Goal: Find specific page/section: Find specific page/section

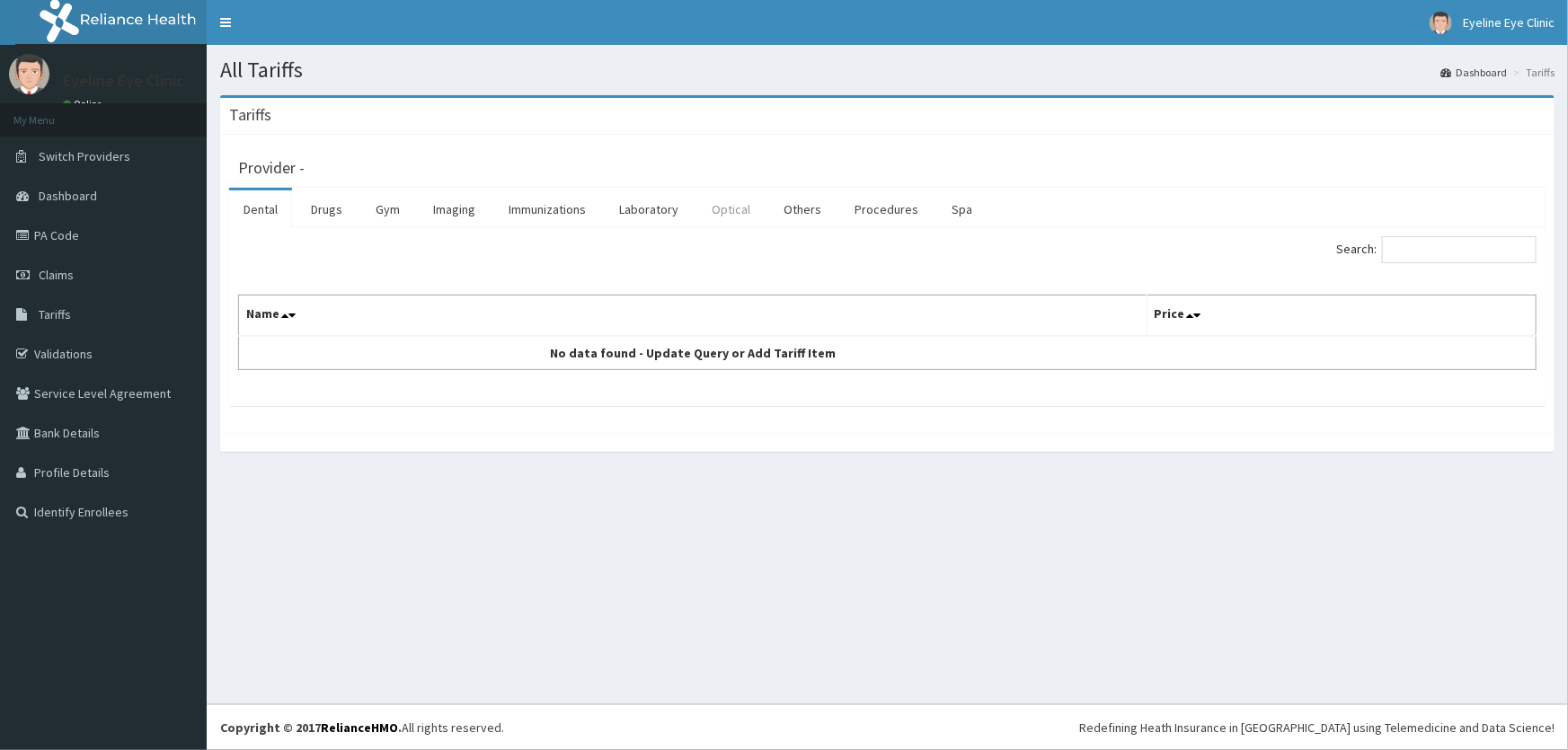
click at [726, 206] on link "Optical" at bounding box center [731, 209] width 68 height 38
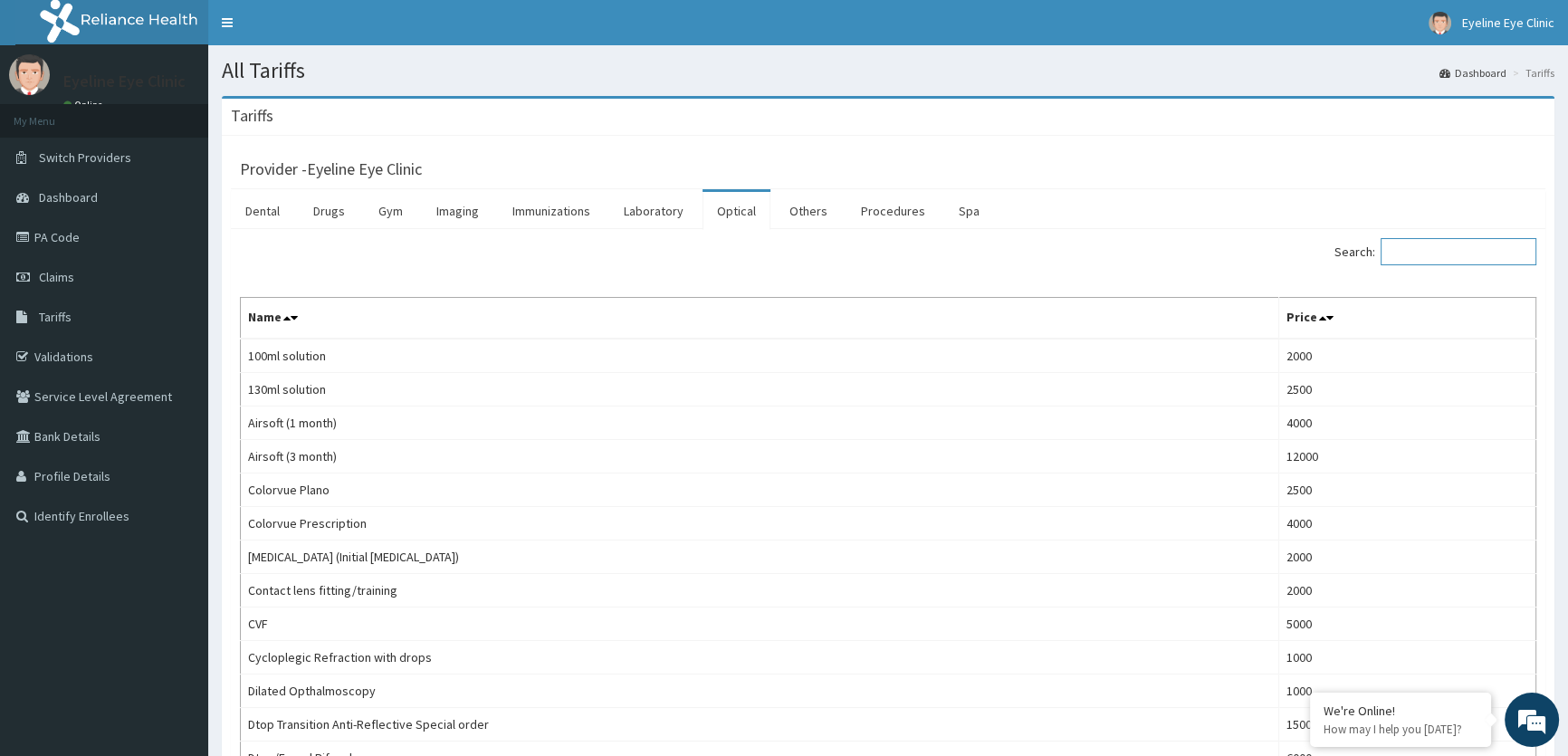
click at [1453, 259] on input "Search:" at bounding box center [1458, 252] width 156 height 27
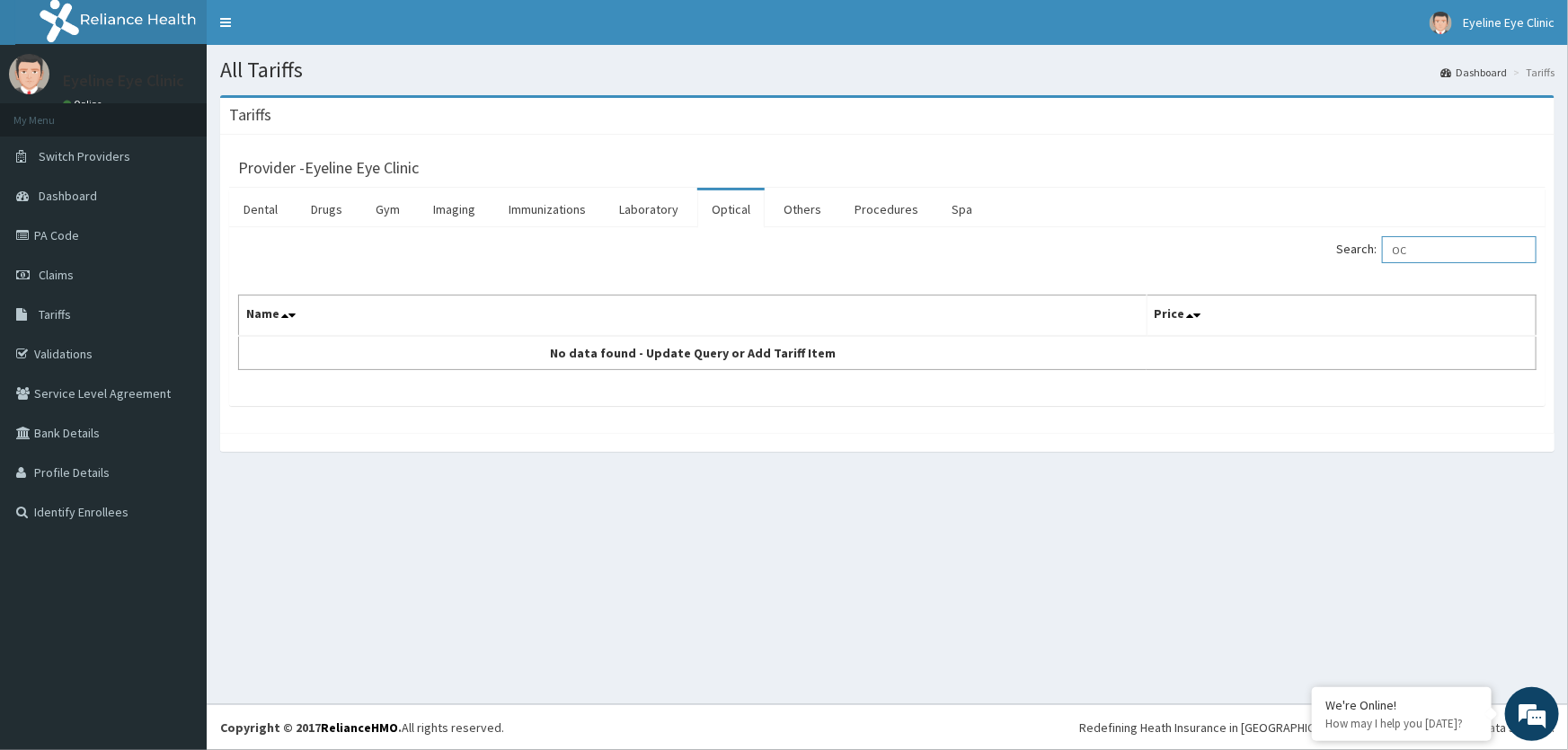
type input "O"
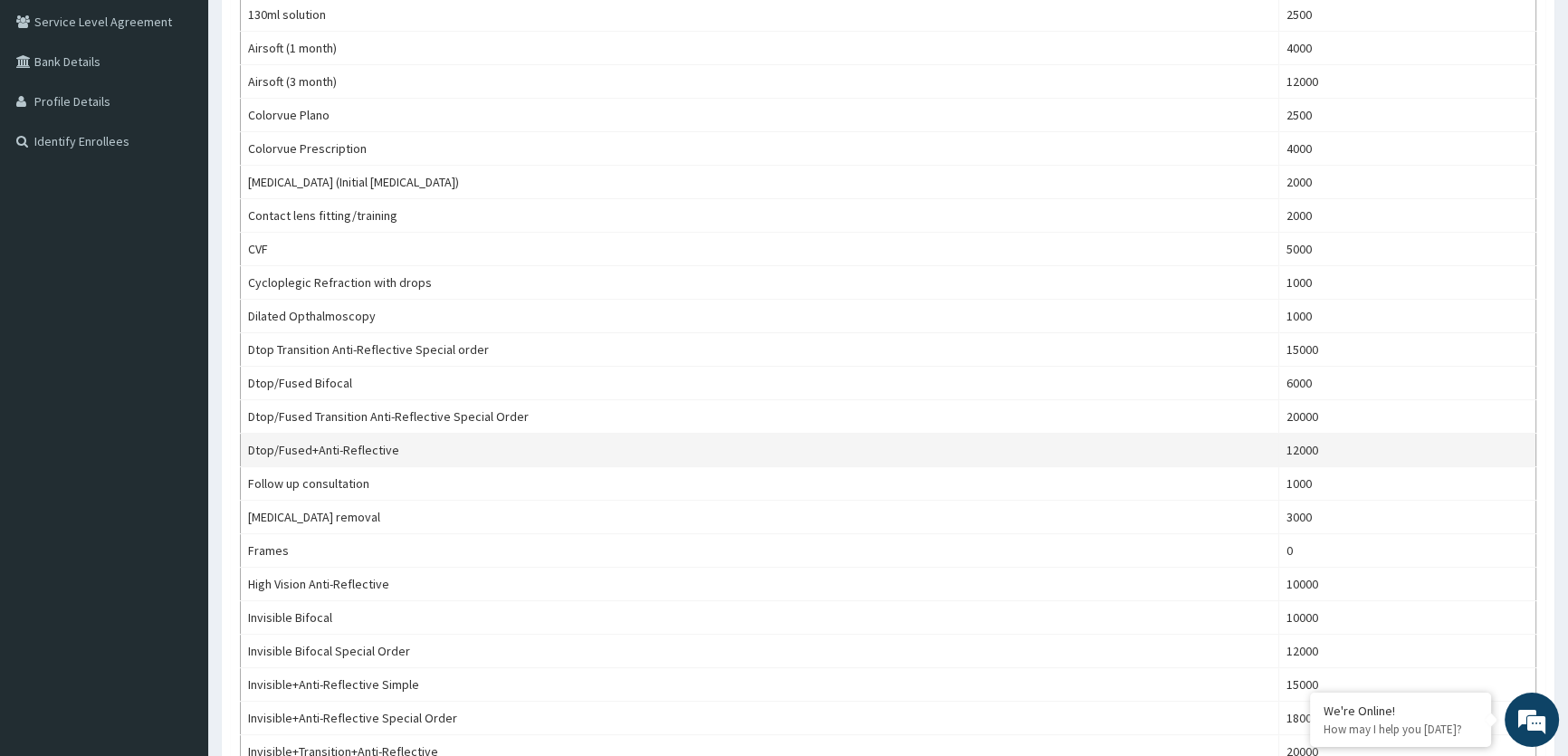
scroll to position [124, 0]
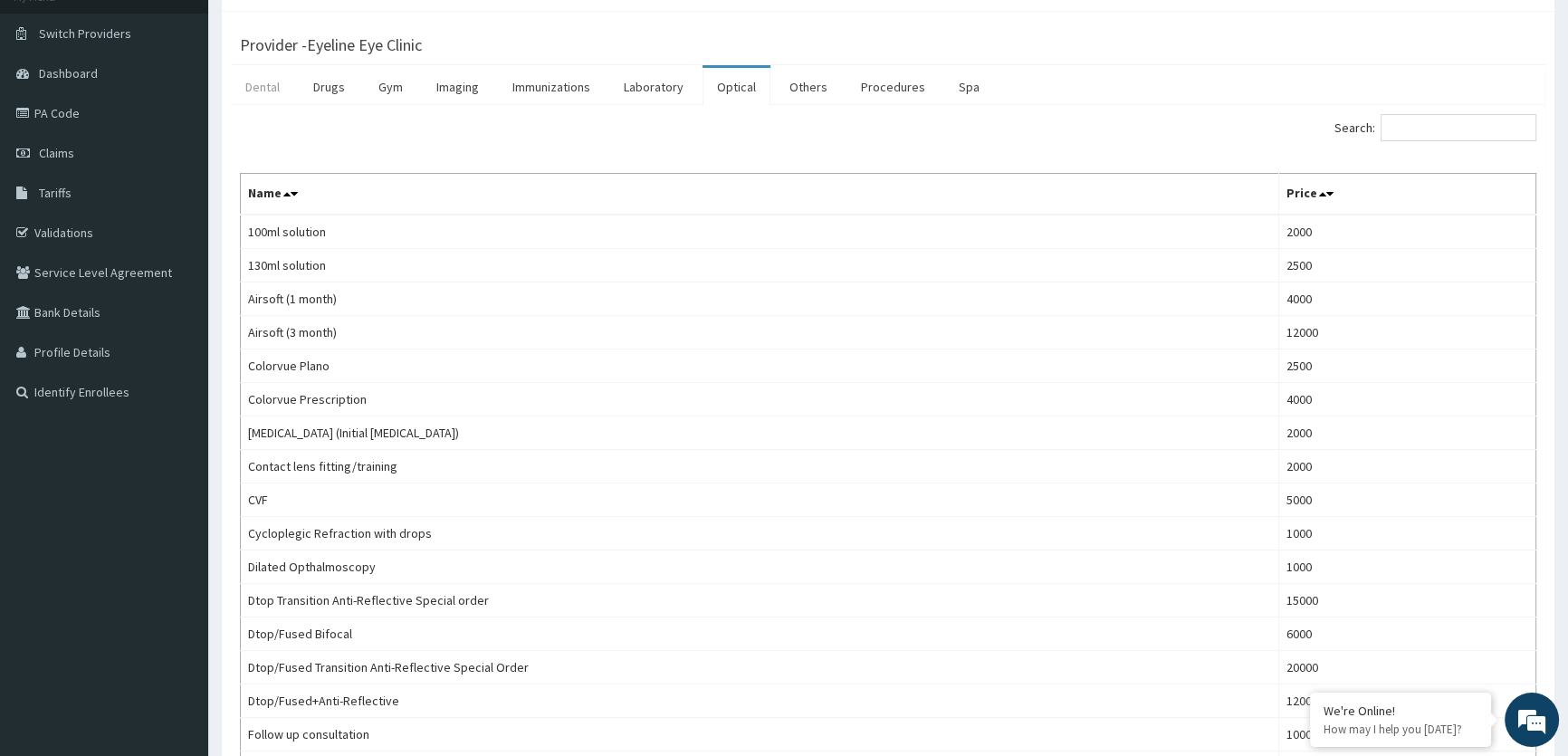
click at [256, 84] on link "Dental" at bounding box center [262, 87] width 63 height 38
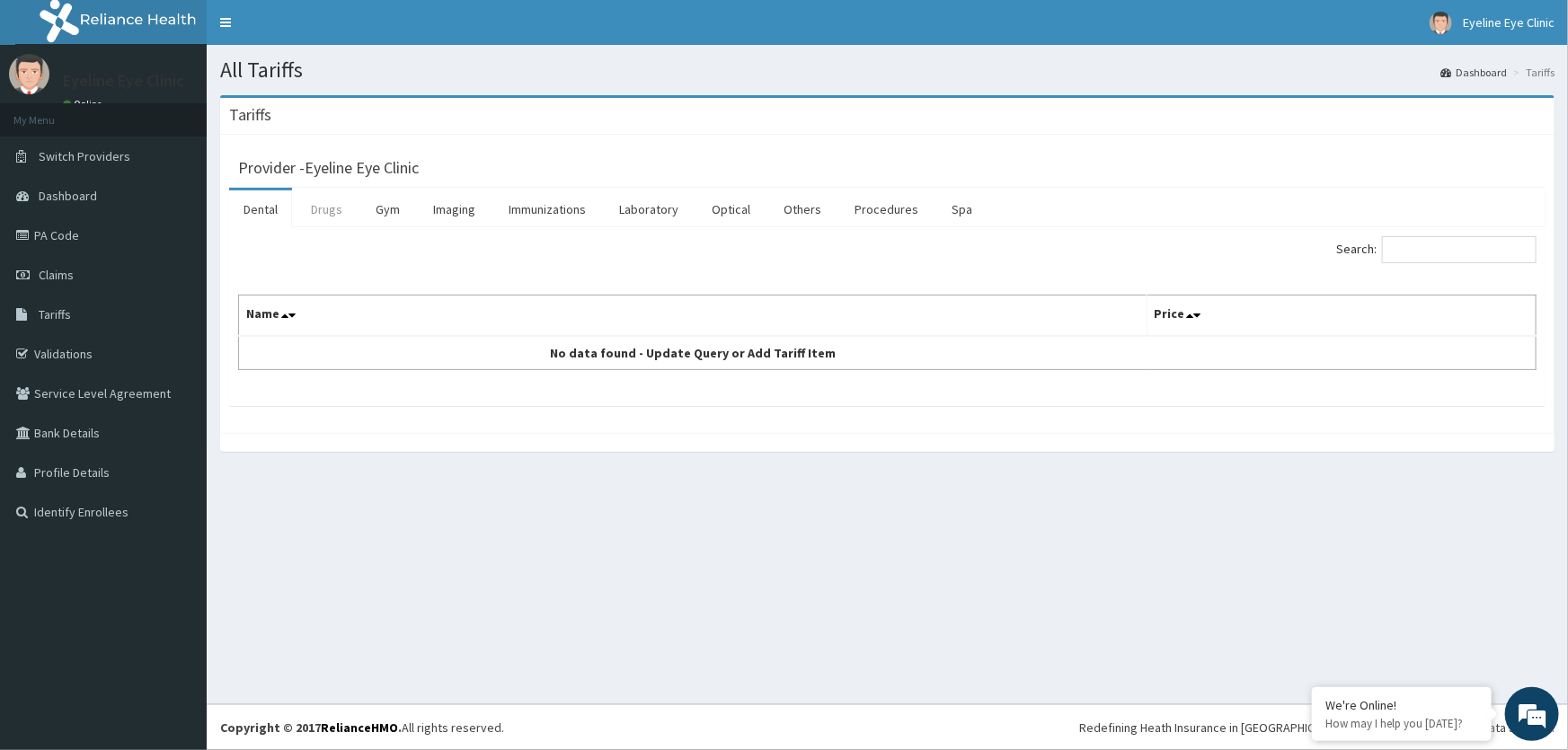
click at [329, 212] on link "Drugs" at bounding box center [327, 209] width 60 height 38
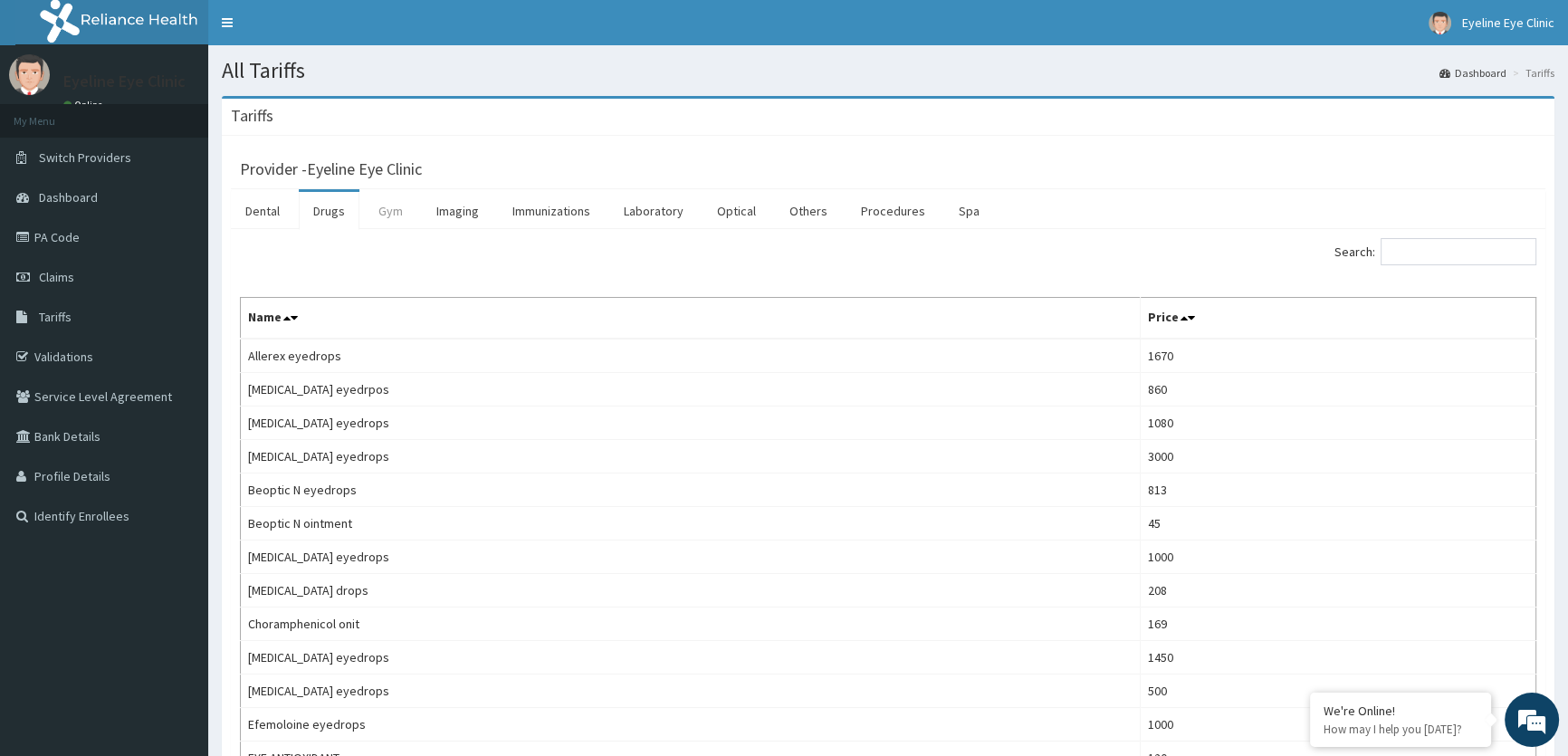
click at [399, 215] on link "Gym" at bounding box center [391, 211] width 53 height 38
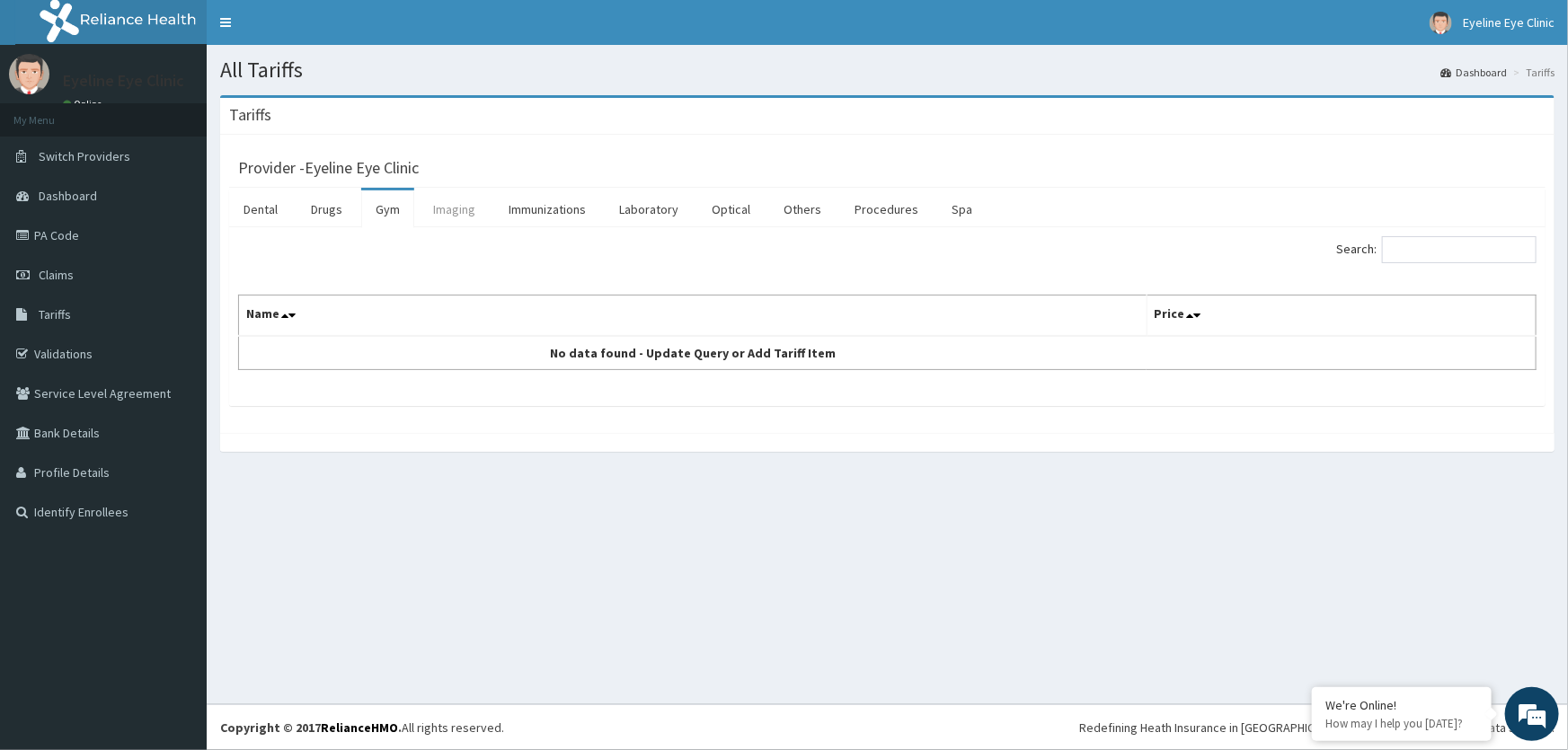
click at [464, 208] on link "Imaging" at bounding box center [454, 209] width 71 height 38
click at [559, 213] on link "Immunizations" at bounding box center [546, 209] width 106 height 38
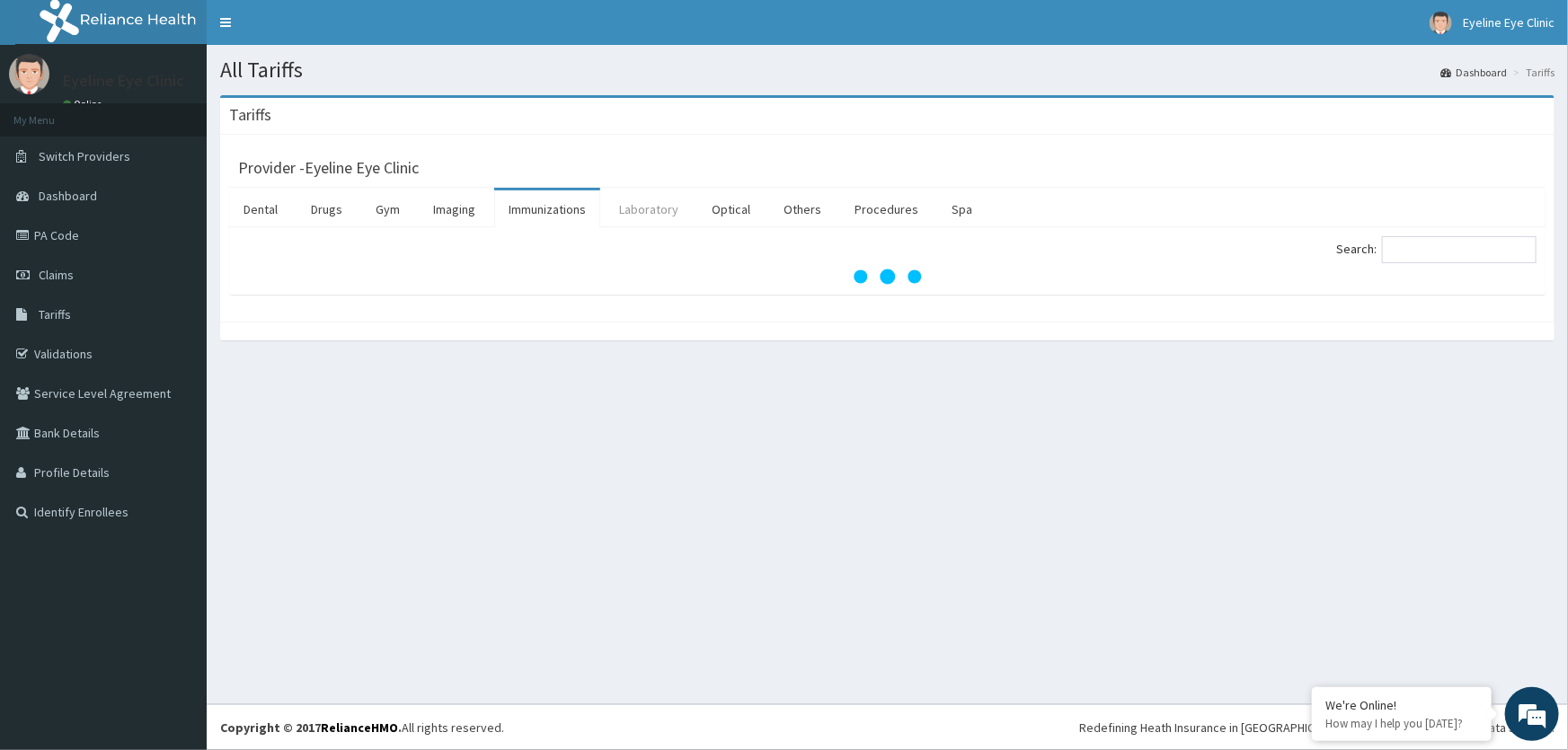
click at [633, 208] on link "Laboratory" at bounding box center [649, 209] width 88 height 38
click at [730, 208] on link "Optical" at bounding box center [731, 209] width 68 height 38
